Goal: Information Seeking & Learning: Learn about a topic

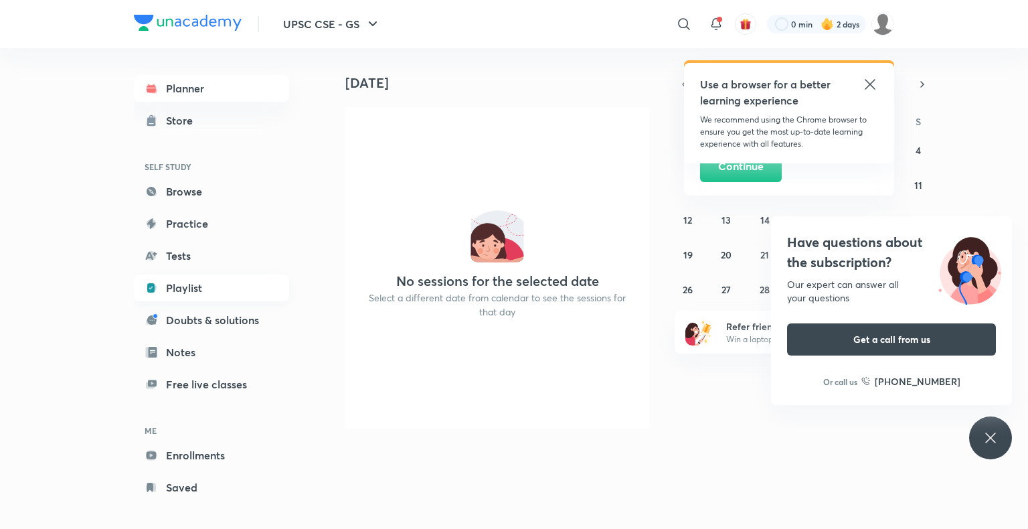
click at [192, 288] on link "Playlist" at bounding box center [211, 287] width 155 height 27
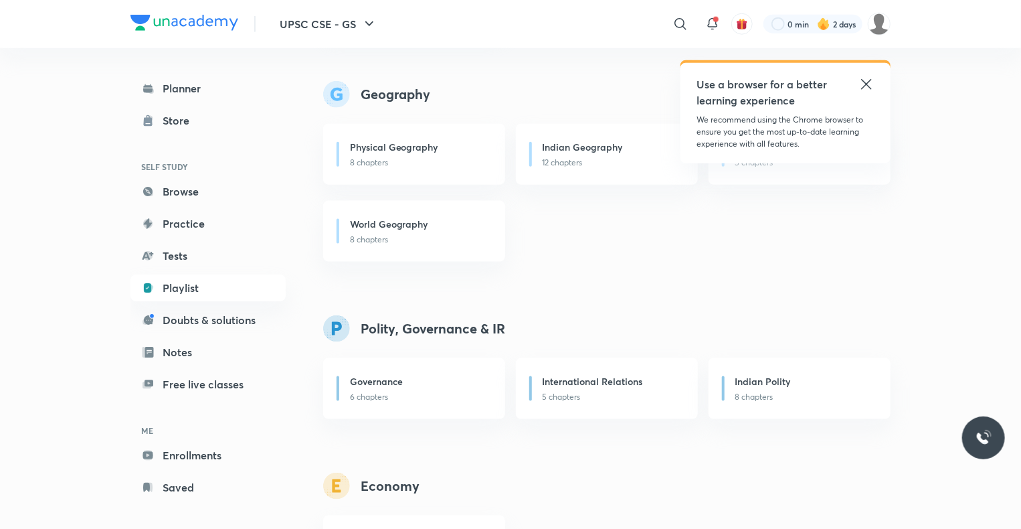
scroll to position [765, 0]
click at [368, 147] on h6 "Physical Geography" at bounding box center [394, 146] width 88 height 14
click at [398, 150] on h6 "Physical Geography" at bounding box center [394, 146] width 88 height 14
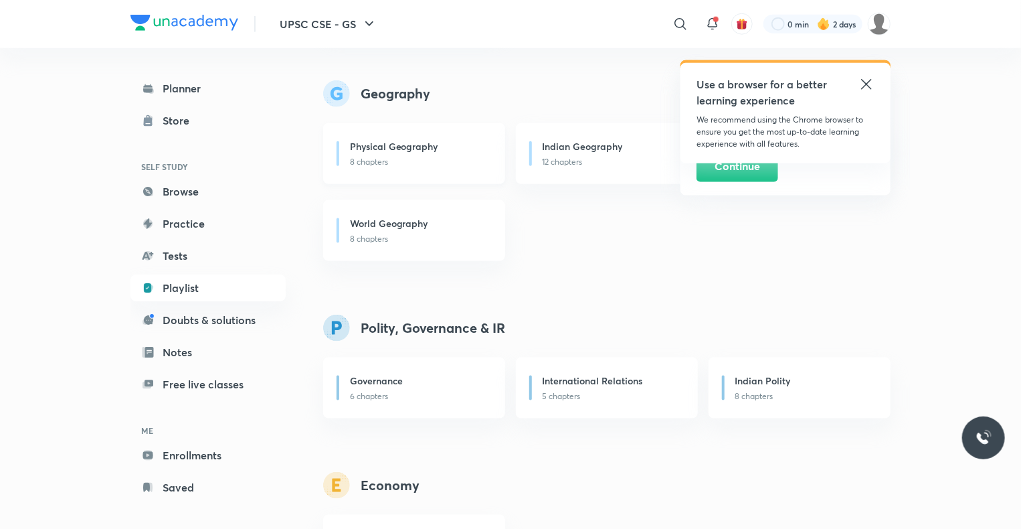
click at [436, 152] on h6 "Physical Geography" at bounding box center [394, 146] width 88 height 14
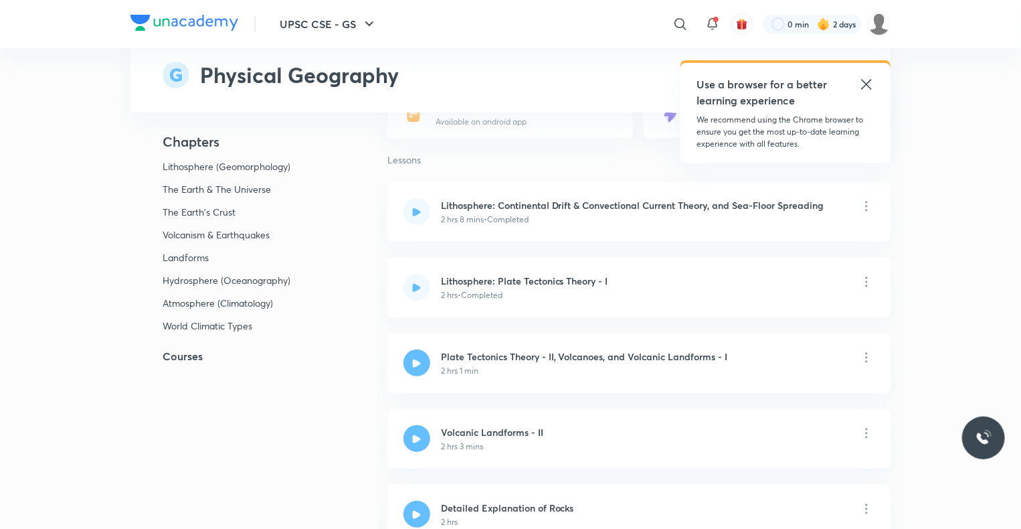
scroll to position [174, 0]
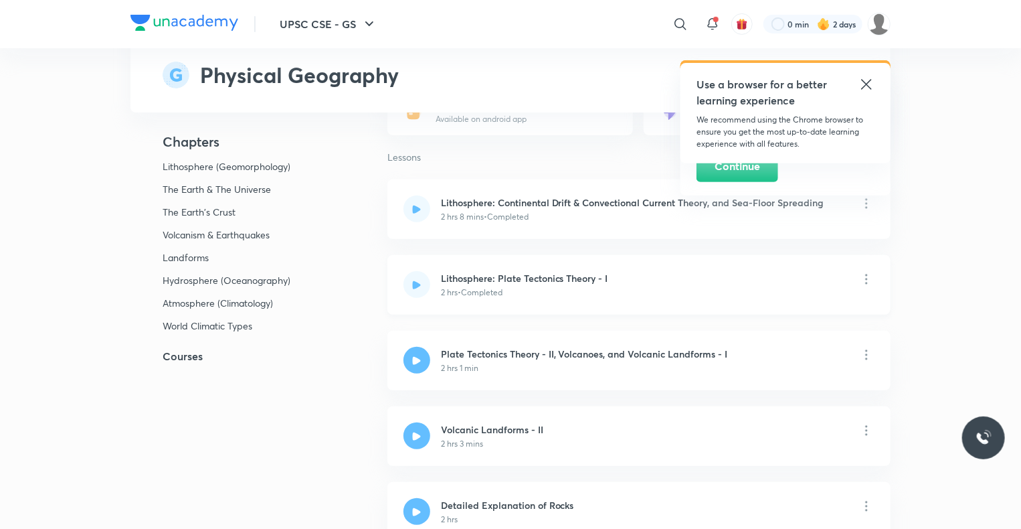
click at [480, 274] on h6 "Lithosphere: Plate Tectonics Theory - I" at bounding box center [524, 278] width 167 height 14
